Goal: Register for event/course

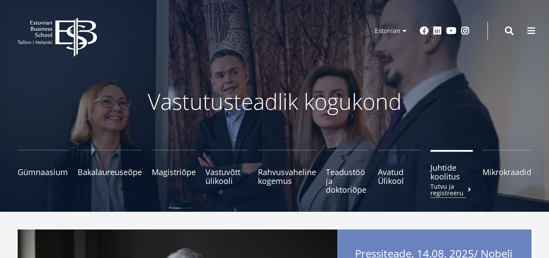
click at [449, 176] on span "Juhtide koolitus Tutvu ja registreeru" at bounding box center [451, 172] width 43 height 18
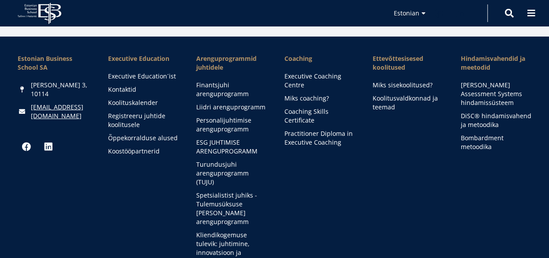
scroll to position [1323, 0]
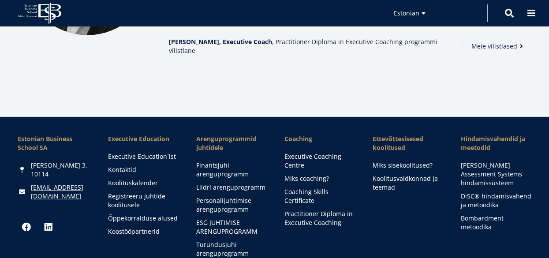
click at [148, 143] on link "Executive Education" at bounding box center [143, 138] width 71 height 9
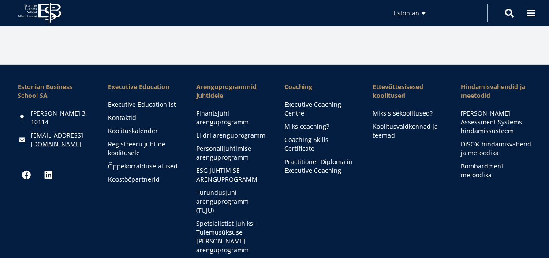
scroll to position [1455, 0]
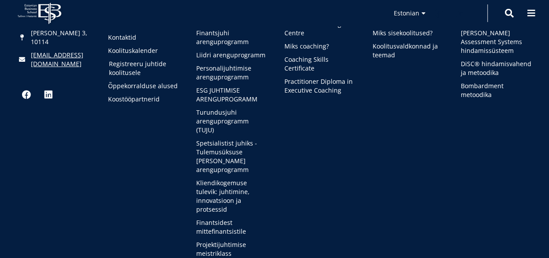
click at [132, 77] on link "Registreeru juhtide koolitusele" at bounding box center [144, 69] width 71 height 18
